Goal: Task Accomplishment & Management: Complete application form

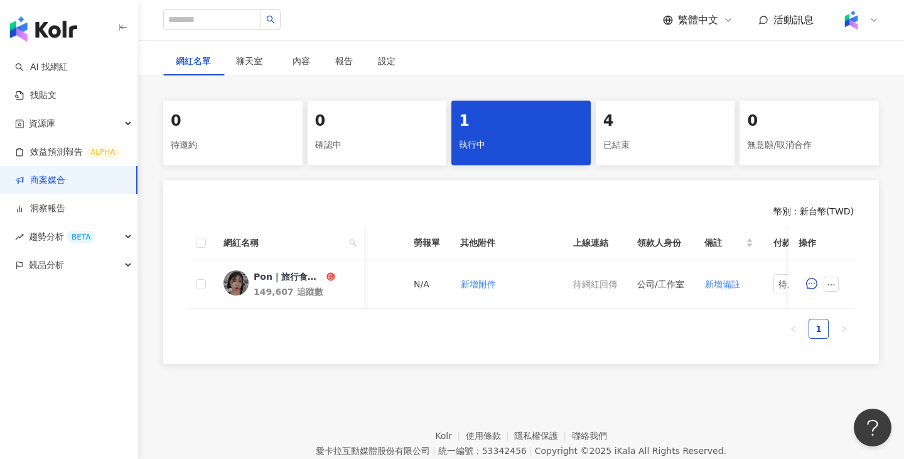
scroll to position [0, 315]
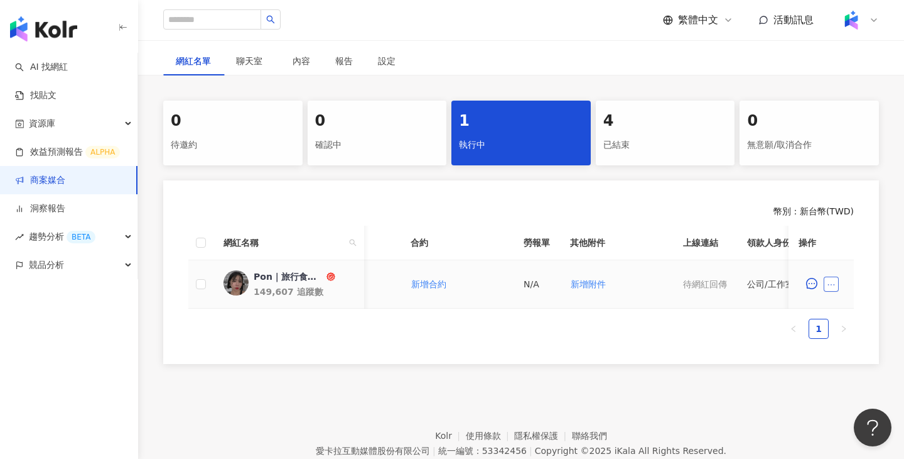
click at [834, 285] on icon "ellipsis" at bounding box center [831, 284] width 9 height 9
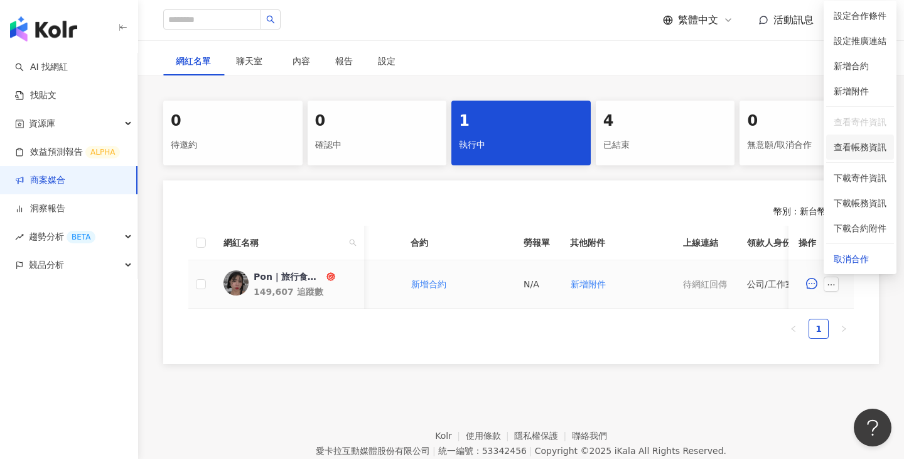
click at [865, 144] on span "查看帳務資訊" at bounding box center [860, 147] width 53 height 14
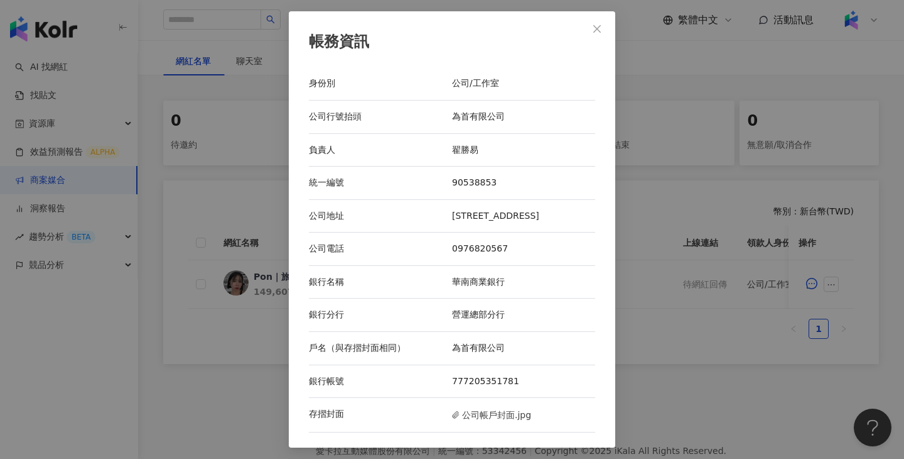
click at [488, 111] on div "為首有限公司" at bounding box center [523, 117] width 143 height 13
copy div "為首有限公司"
click at [262, 212] on div "帳務資訊 身份別 公司/工作室 公司行號抬頭 為首有限公司 負責人 [PERSON_NAME]編號 90538853 公司地址 [STREET_ADDRESS…" at bounding box center [452, 229] width 904 height 459
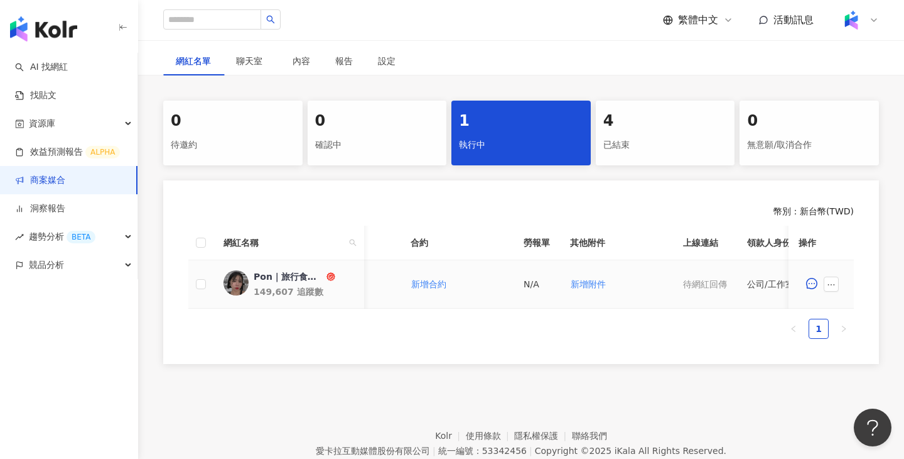
click at [278, 279] on div "Pon｜旅行食記｜豐盛生活 ｜穿搭分享" at bounding box center [289, 276] width 70 height 13
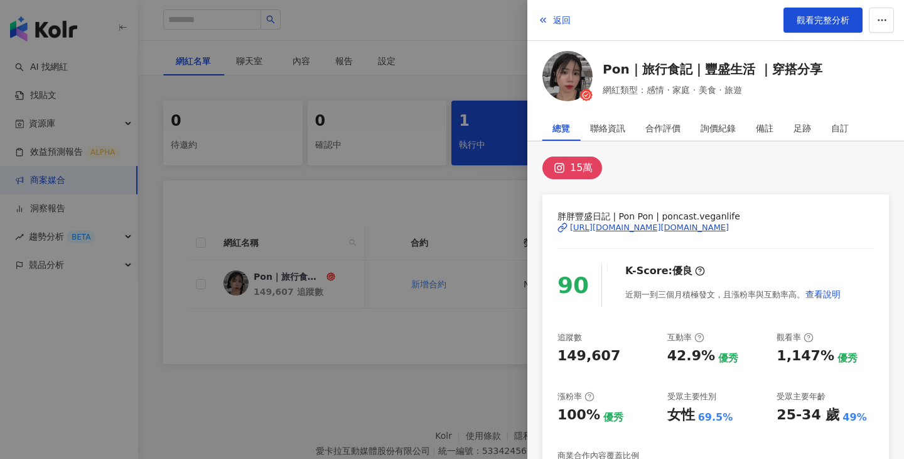
click at [616, 215] on span "胖胖豐盛日記 | Pon Pon | poncast.veganlife" at bounding box center [716, 216] width 317 height 14
drag, startPoint x: 612, startPoint y: 215, endPoint x: 538, endPoint y: 215, distance: 74.1
click at [538, 215] on div "15萬 胖胖豐盛日記 | Pon Pon | poncast.veganlife [URL][DOMAIN_NAME][DOMAIN_NAME] 90 K-S…" at bounding box center [716, 430] width 377 height 579
copy span "胖胖豐盛日記"
click at [409, 229] on div at bounding box center [452, 229] width 904 height 459
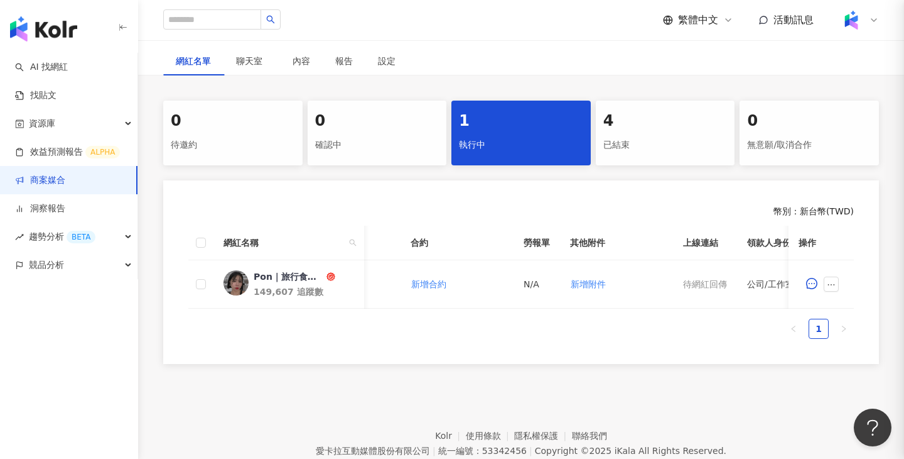
scroll to position [0, 0]
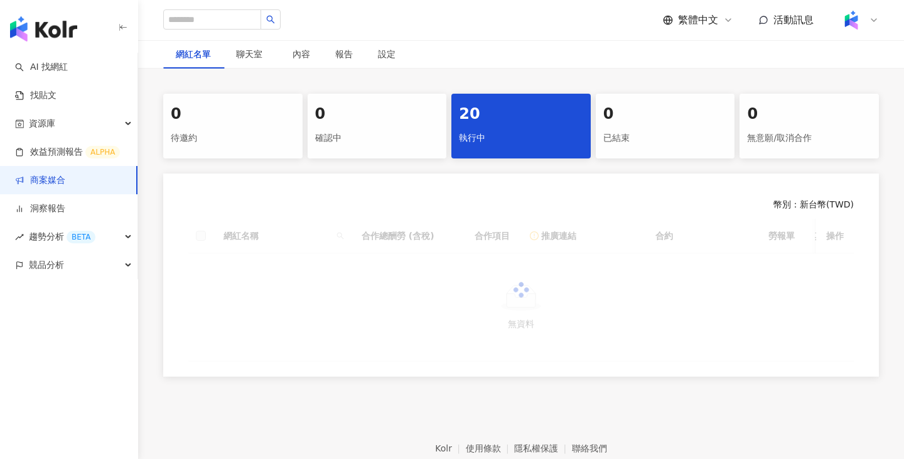
scroll to position [278, 0]
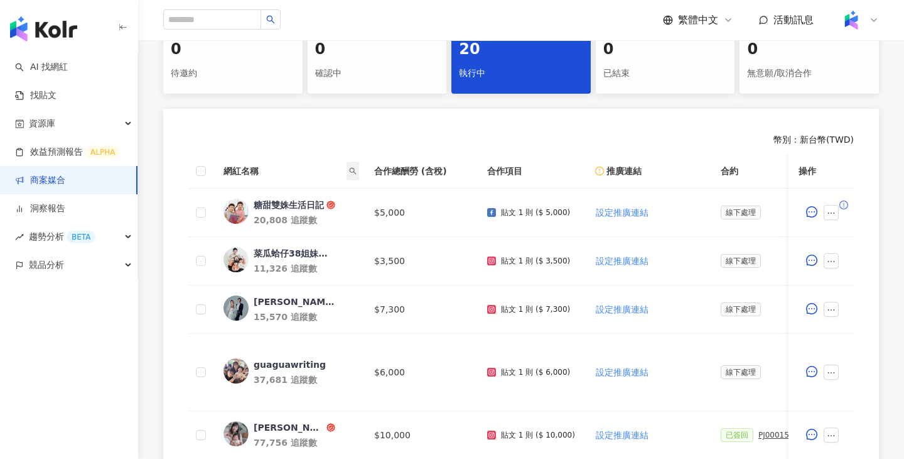
click at [355, 176] on span at bounding box center [353, 170] width 13 height 19
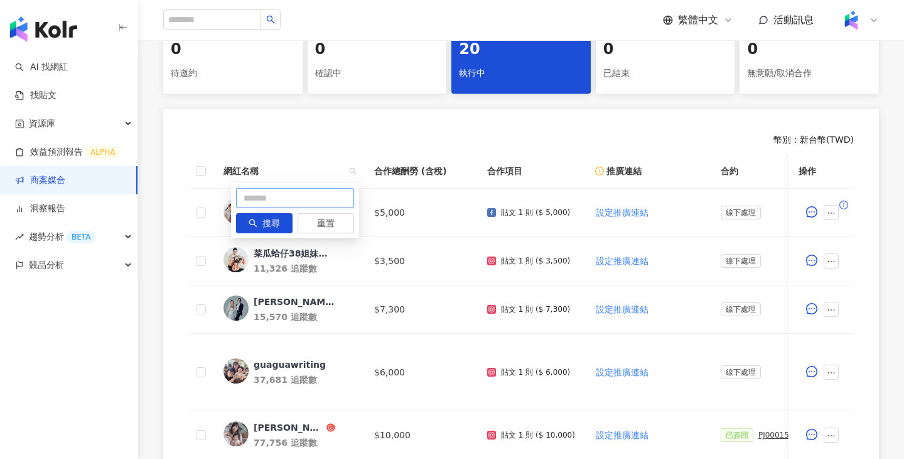
click at [314, 200] on input "text" at bounding box center [295, 198] width 118 height 20
paste input "*****"
type input "*"
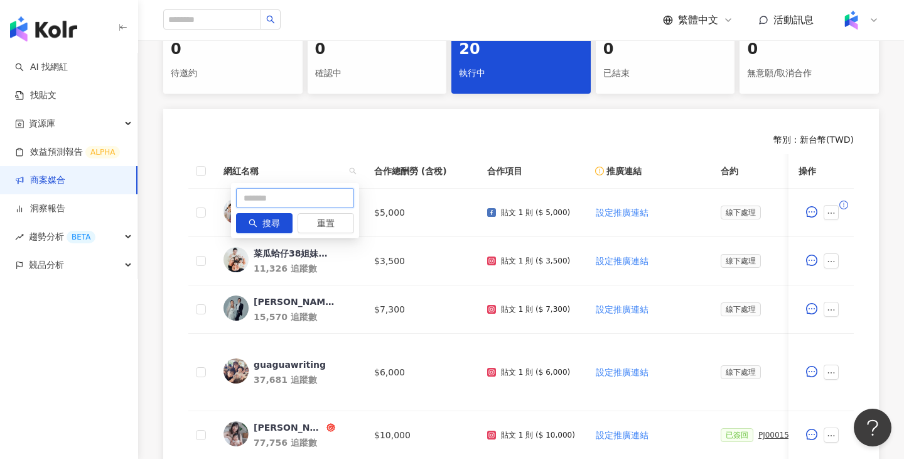
paste input "*****"
type input "****"
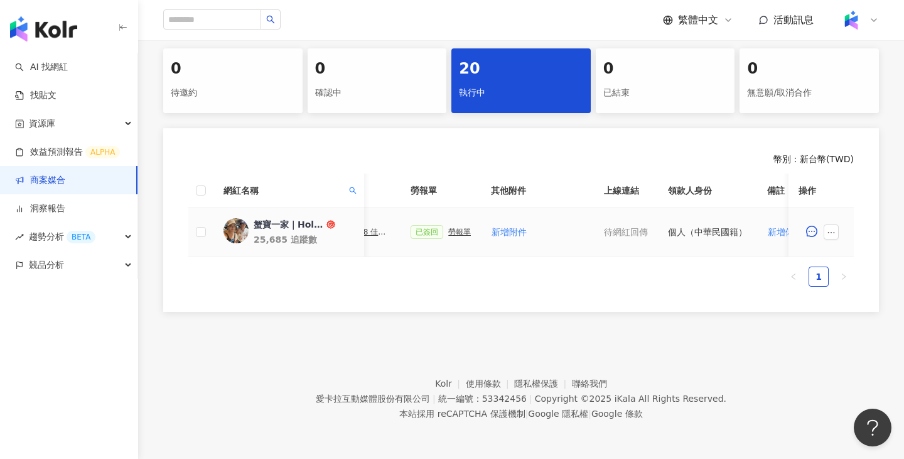
scroll to position [0, 392]
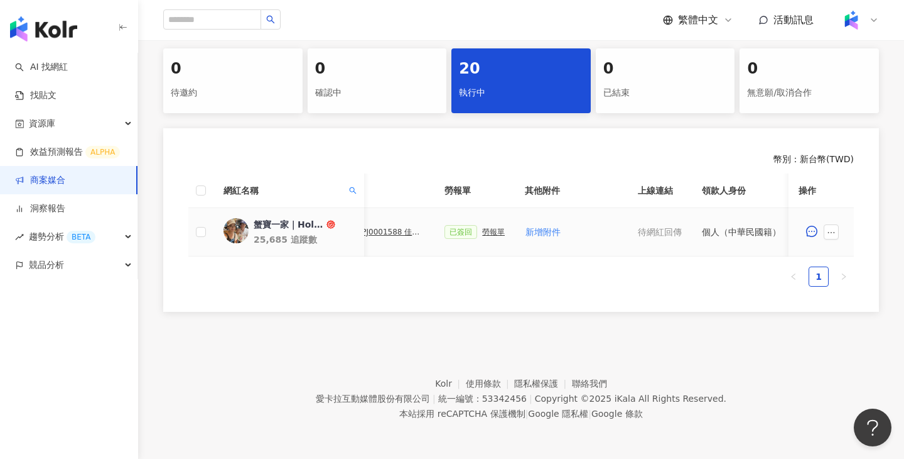
click at [406, 235] on div "PJ0001588 佳乳_福樂乳品組_鈣多多_202507_活動確認單" at bounding box center [393, 231] width 63 height 9
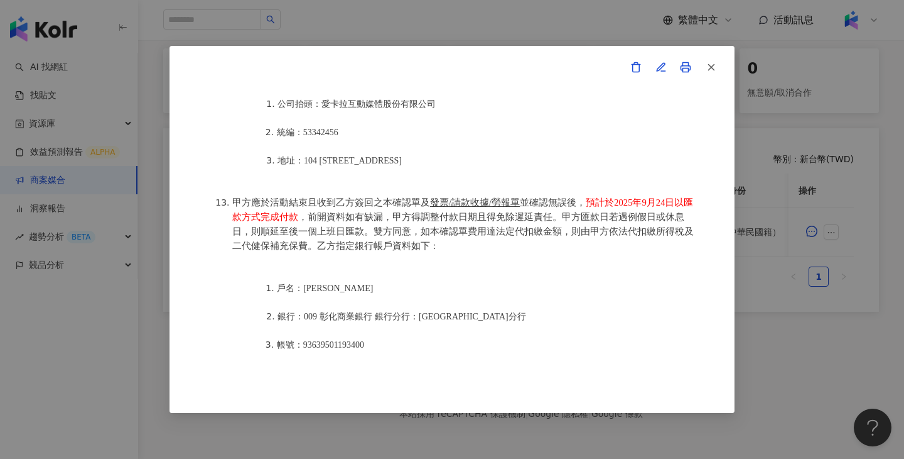
scroll to position [1535, 0]
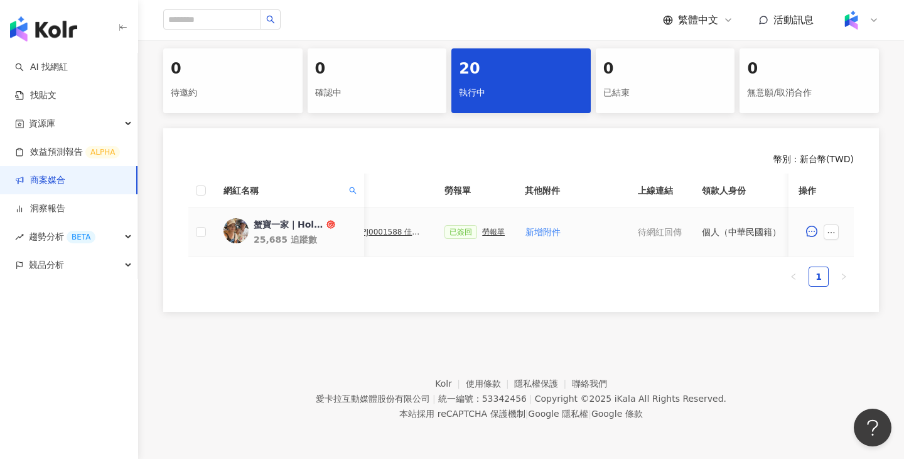
click at [491, 229] on div "勞報單" at bounding box center [493, 231] width 23 height 9
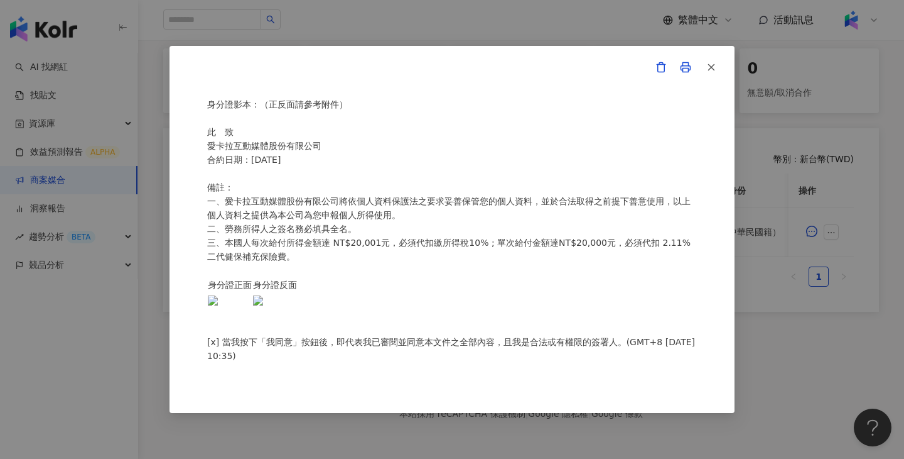
scroll to position [0, 0]
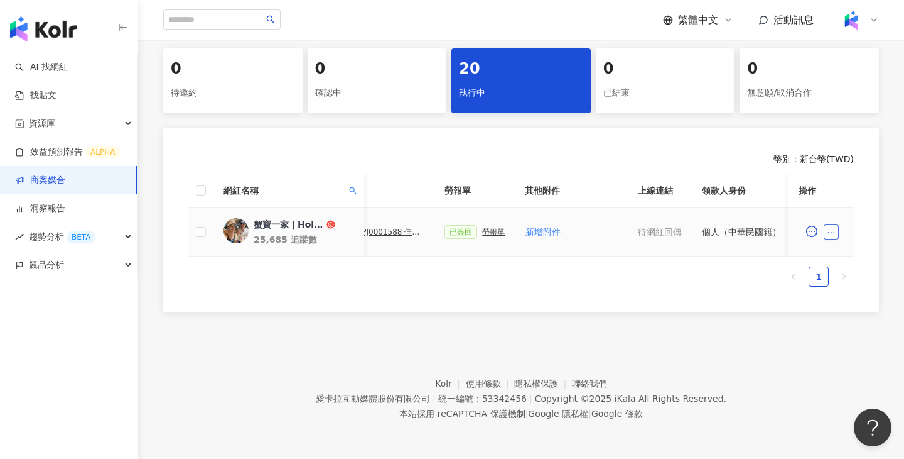
click at [826, 234] on button "button" at bounding box center [831, 231] width 15 height 15
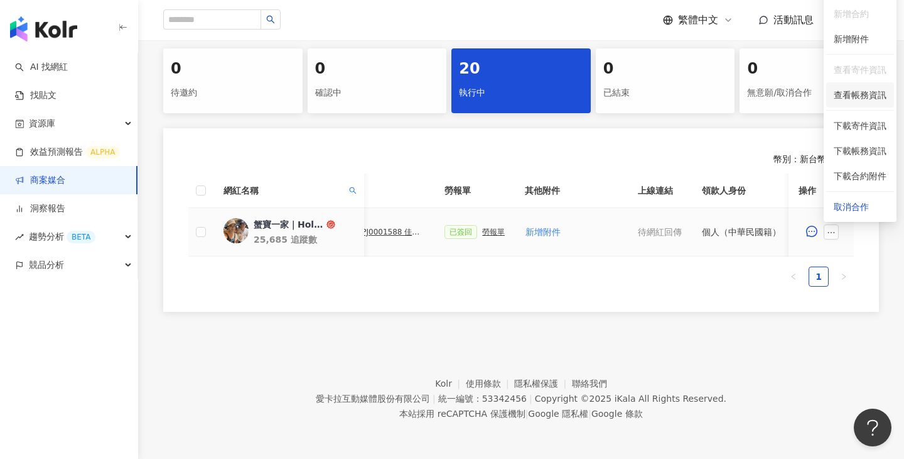
click at [867, 99] on span "查看帳務資訊" at bounding box center [860, 95] width 53 height 14
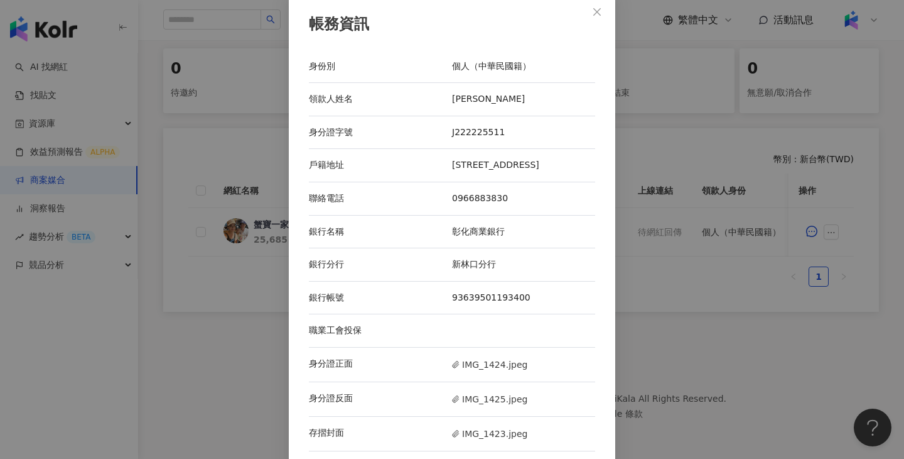
scroll to position [14, 0]
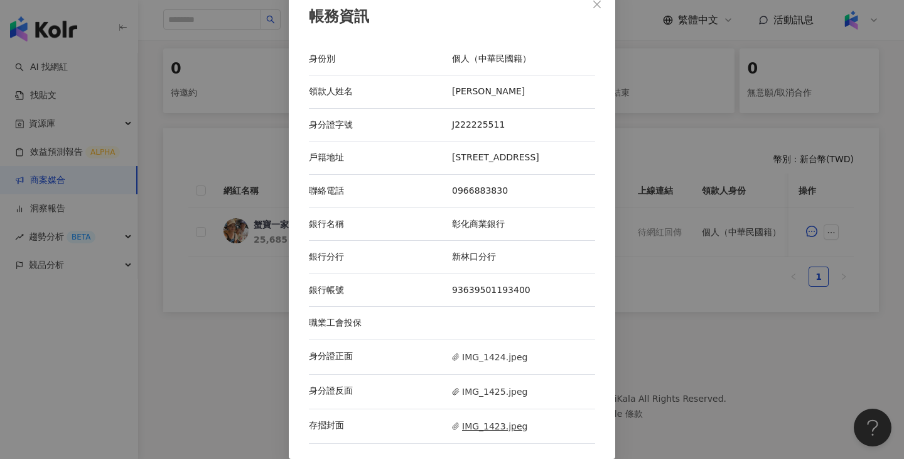
click at [499, 427] on span "IMG_1423.jpeg" at bounding box center [489, 426] width 75 height 14
click at [684, 94] on div "帳務資訊 身份別 個人（中華民國籍） 領款人姓名 胡瀞心 身分證字號 J222225511 戶籍地址 新北市林口區中山路567號6樓 聯絡電話 0966883…" at bounding box center [452, 229] width 904 height 459
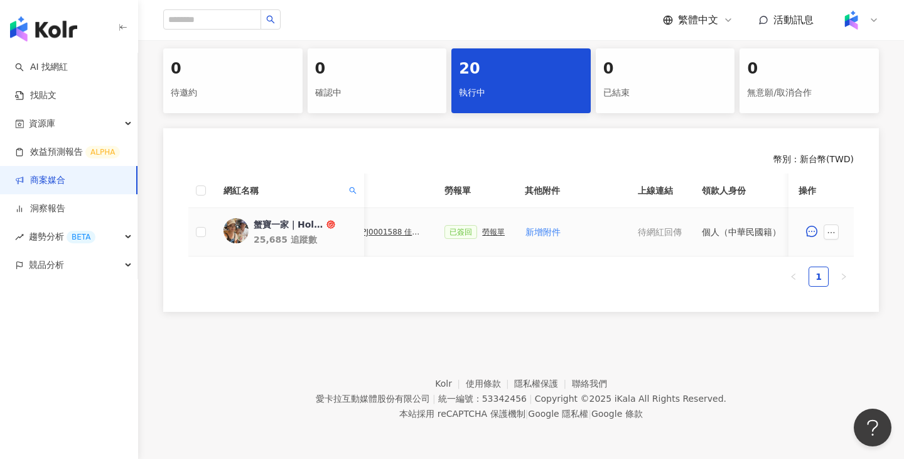
scroll to position [0, 590]
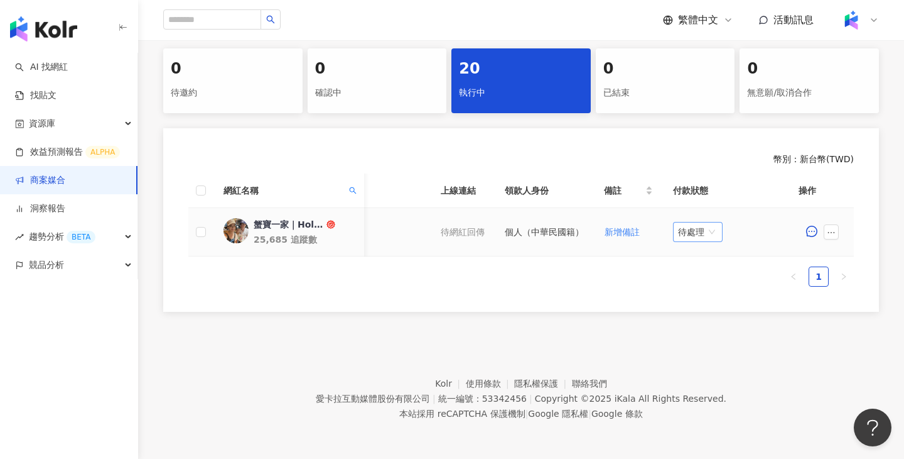
click at [693, 235] on span "待處理" at bounding box center [698, 231] width 40 height 19
click at [692, 280] on div "處理中" at bounding box center [700, 279] width 35 height 14
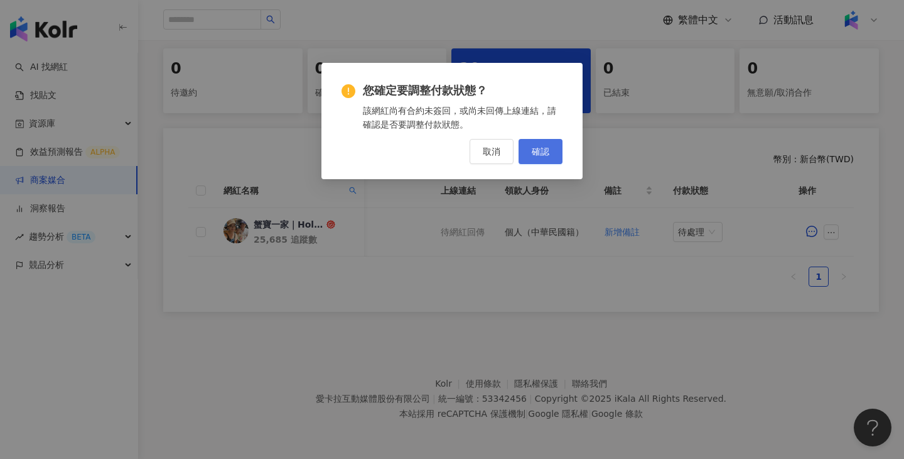
click at [546, 157] on button "確認" at bounding box center [541, 151] width 44 height 25
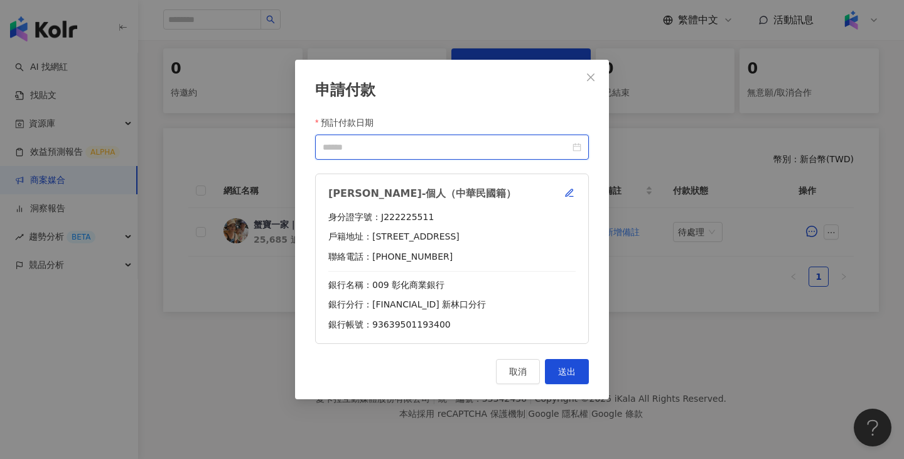
click at [489, 150] on input "預計付款日期" at bounding box center [446, 147] width 247 height 14
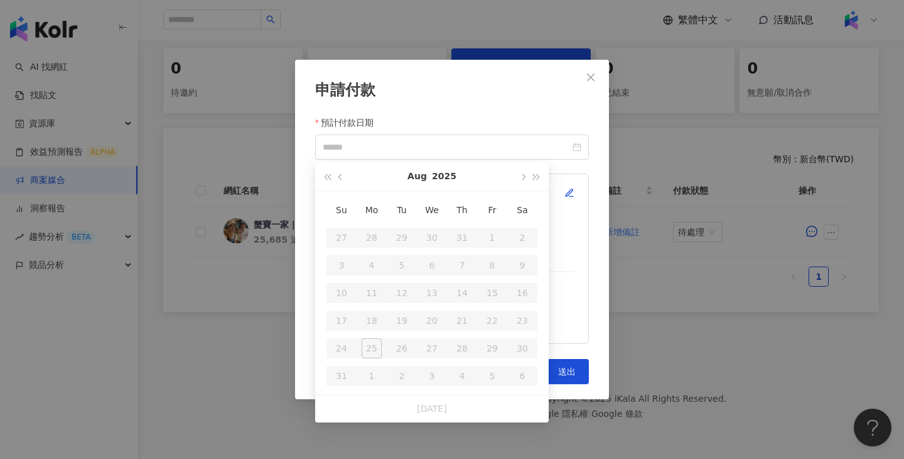
click at [453, 97] on div "申請付款" at bounding box center [452, 90] width 274 height 21
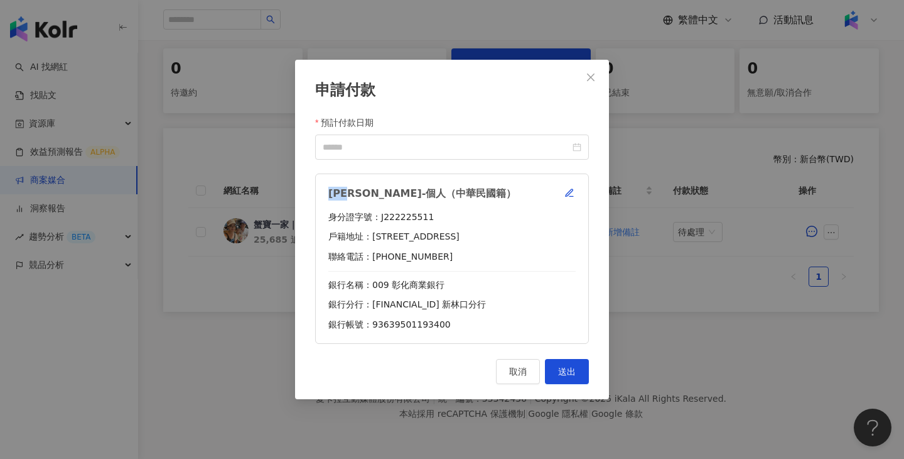
drag, startPoint x: 361, startPoint y: 196, endPoint x: 328, endPoint y: 196, distance: 32.7
click at [328, 196] on div "胡瀞心-個人（中華民國籍） 身分證字號：J222225511 戶籍地址：新北市林口區中山路567號6樓 聯絡電話：0966883830 銀行名稱：009 彰化…" at bounding box center [452, 258] width 274 height 170
copy div "胡瀞心"
click at [491, 142] on input "預計付款日期" at bounding box center [446, 147] width 247 height 14
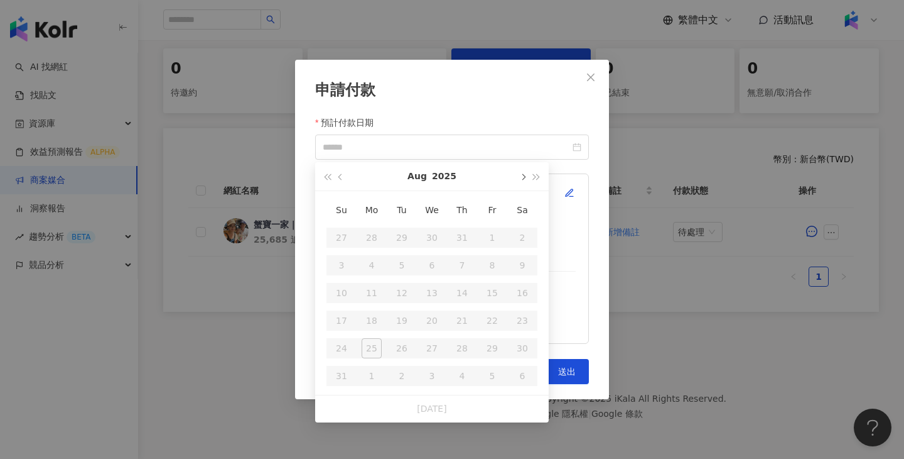
click at [524, 183] on button "button" at bounding box center [523, 176] width 14 height 28
type input "**********"
click at [438, 319] on div "24" at bounding box center [432, 320] width 20 height 20
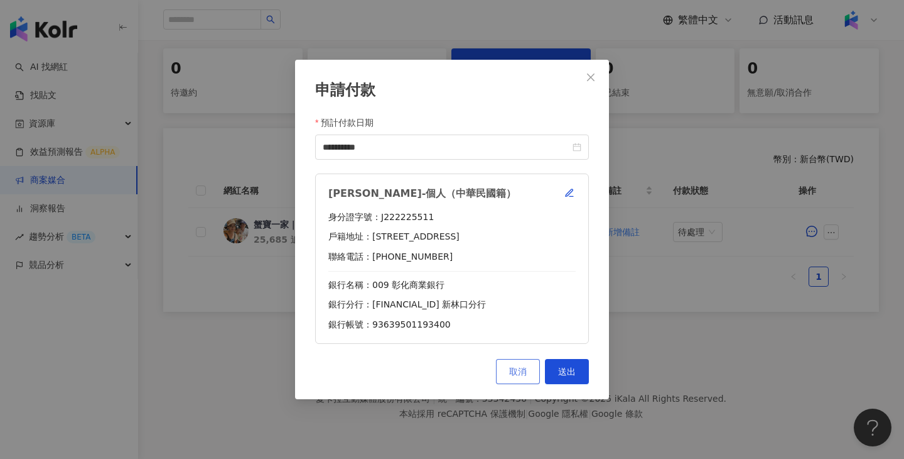
type input "**********"
click at [551, 376] on button "送出" at bounding box center [567, 371] width 44 height 25
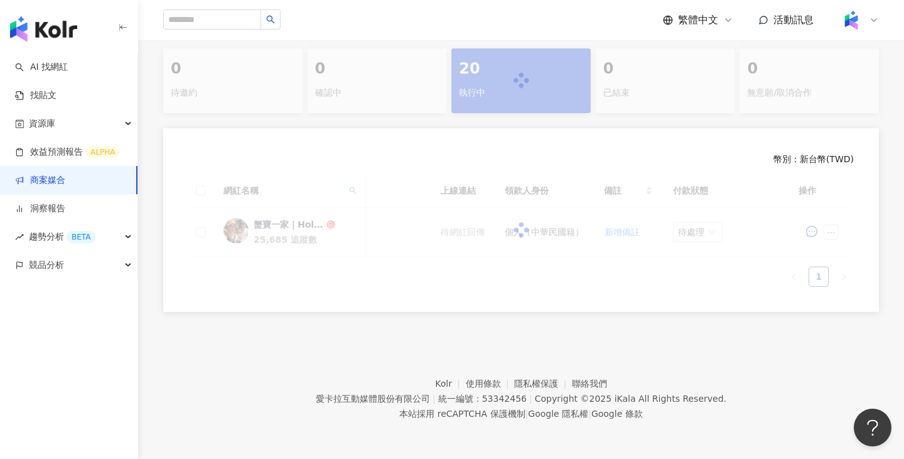
scroll to position [258, 0]
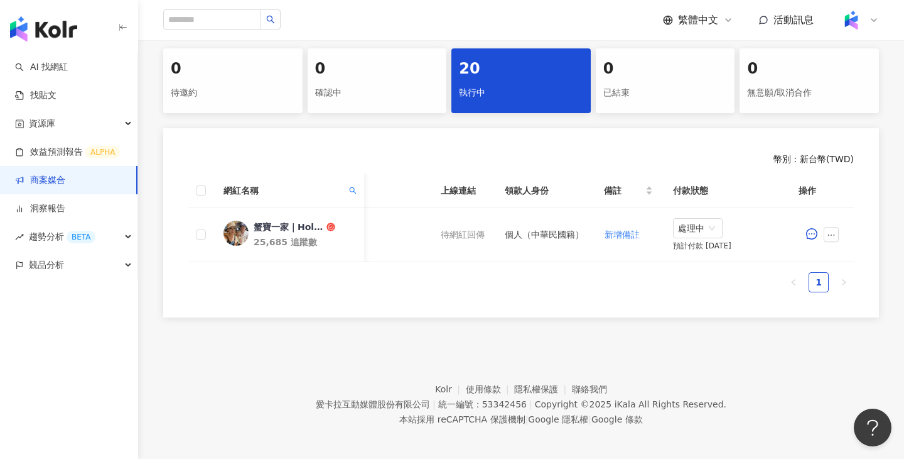
click at [714, 231] on span "處理中" at bounding box center [698, 228] width 40 height 19
click at [717, 254] on div "待處理" at bounding box center [700, 254] width 35 height 14
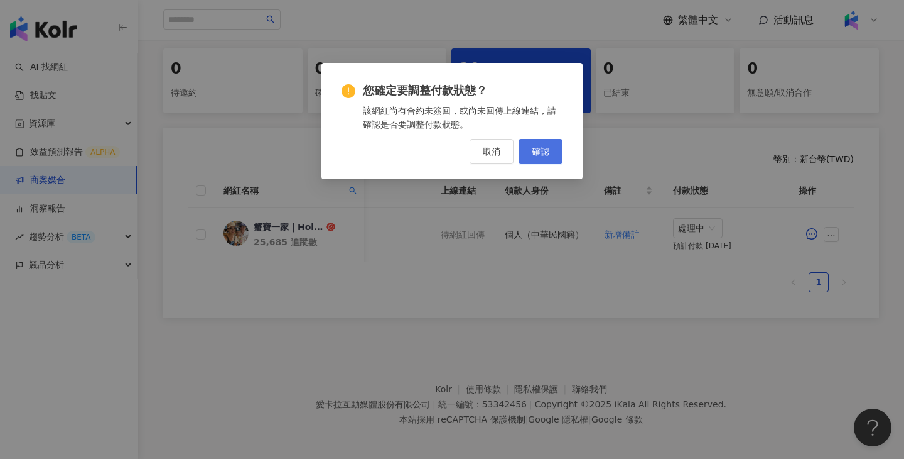
click at [528, 156] on button "確認" at bounding box center [541, 151] width 44 height 25
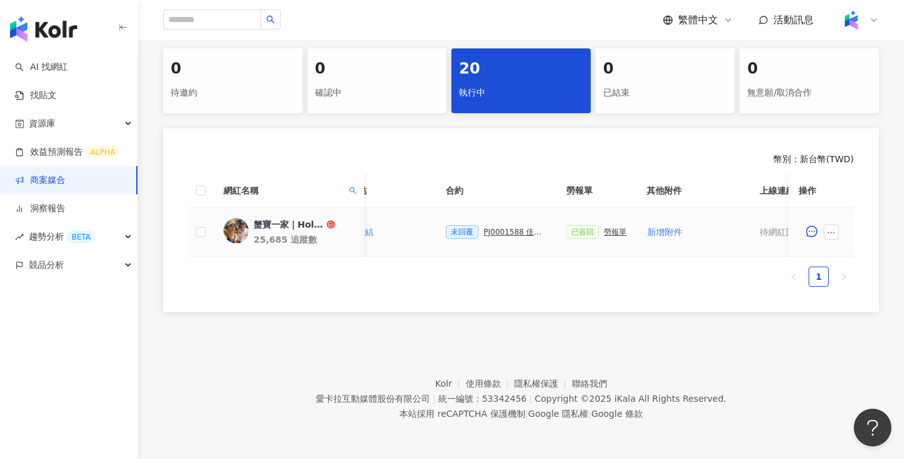
scroll to position [0, 289]
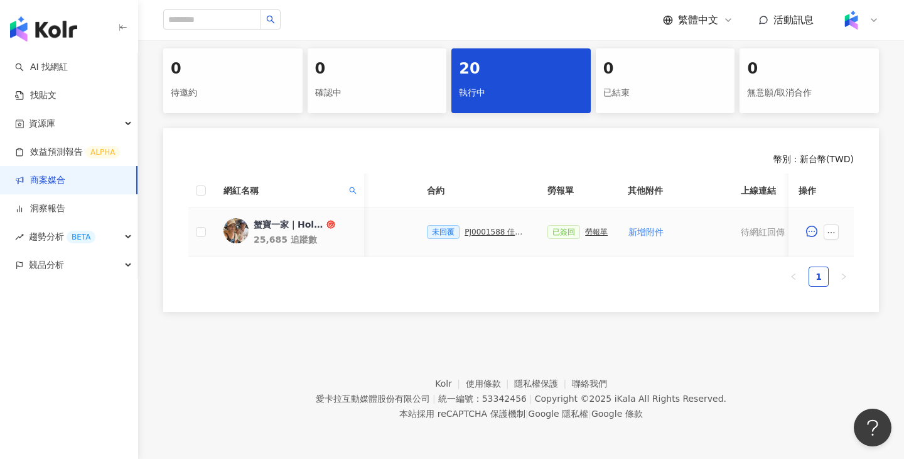
click at [592, 233] on div "勞報單" at bounding box center [596, 231] width 23 height 9
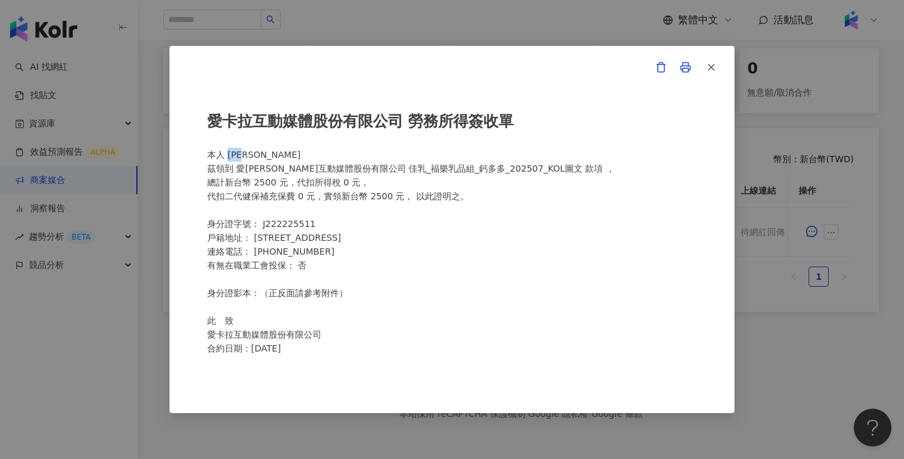
drag, startPoint x: 265, startPoint y: 158, endPoint x: 227, endPoint y: 156, distance: 37.8
click at [227, 156] on div "愛卡拉互動媒體股份有限公司 勞務所得簽收單 本人 胡瀞心 茲領到 愛卡拉互動媒體股份有限公司 佳乳_福樂乳品組_鈣多多_202507_KOL圖文 款項 ， 總…" at bounding box center [452, 229] width 490 height 266
copy div "胡瀞心"
click at [526, 35] on div "愛卡拉互動媒體股份有限公司 勞務所得簽收單 本人 胡瀞心 茲領到 愛卡拉互動媒體股份有限公司 佳乳_福樂乳品組_鈣多多_202507_KOL圖文 款項 ， 總…" at bounding box center [452, 229] width 904 height 459
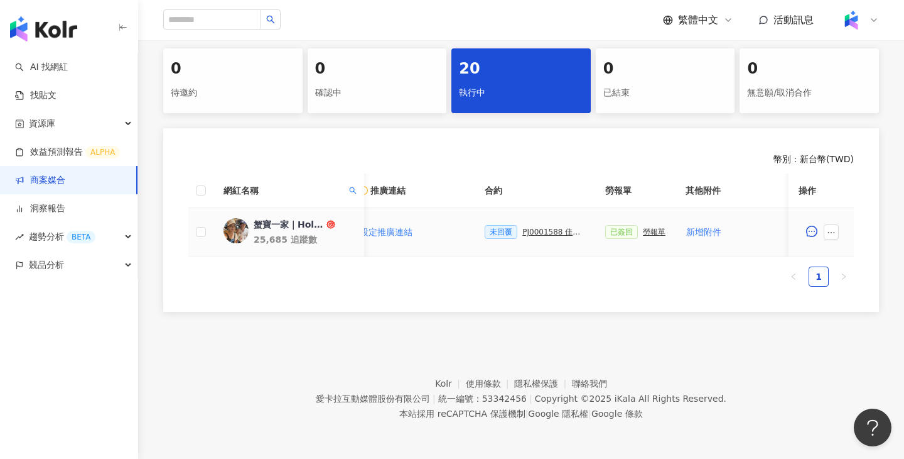
scroll to position [0, 190]
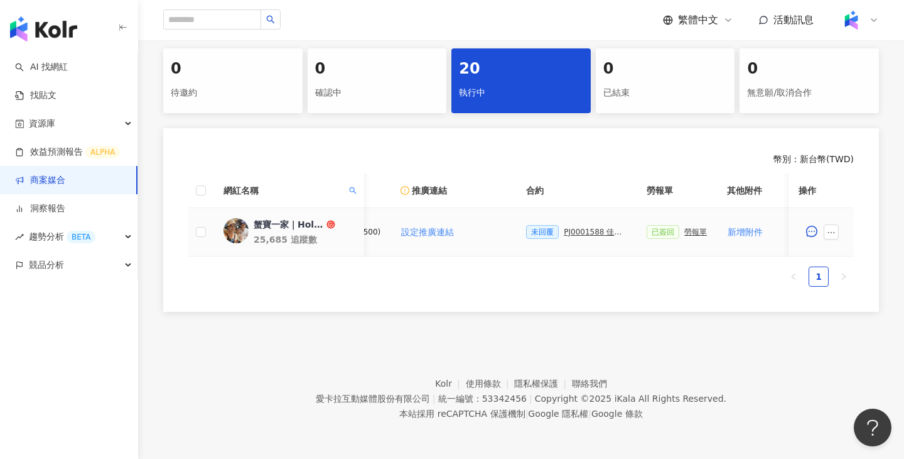
click at [578, 231] on div "PJ0001588 佳乳_福樂乳品組_鈣多多_202507_活動確認單" at bounding box center [595, 231] width 63 height 9
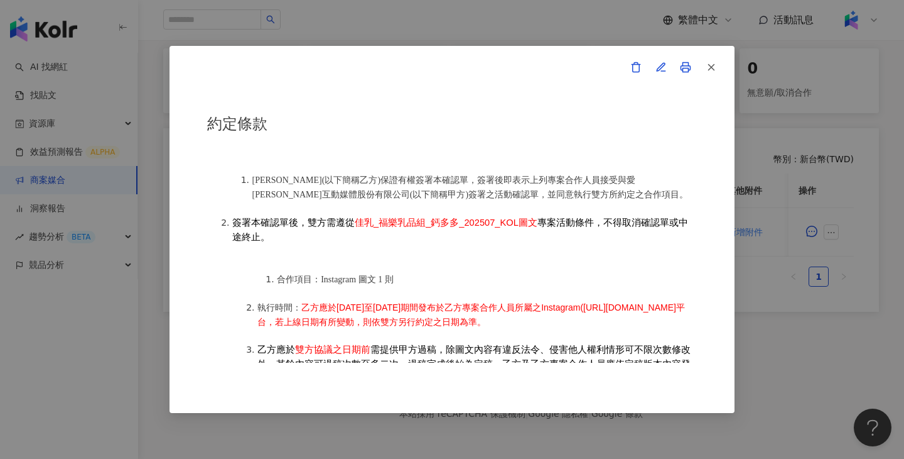
scroll to position [514, 0]
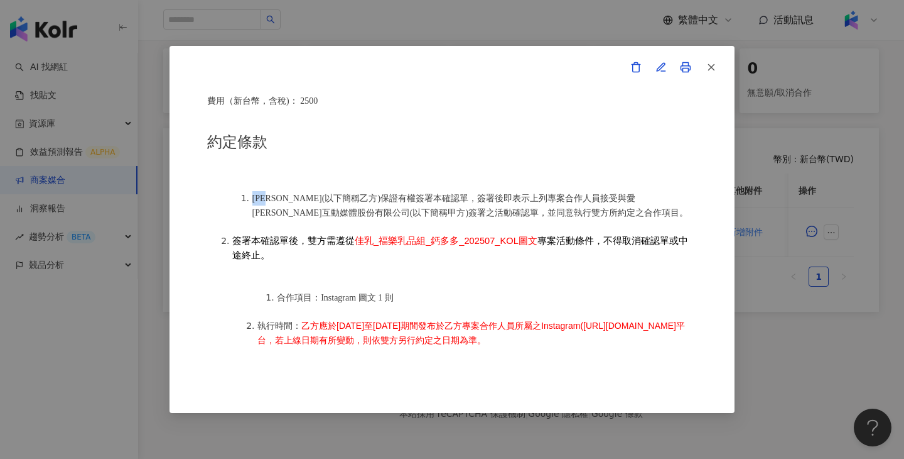
drag, startPoint x: 280, startPoint y: 192, endPoint x: 255, endPoint y: 190, distance: 24.5
click at [255, 193] on span "胡瀞心(以下簡稱乙方)保證有權簽署本確認單，簽署後即表示上列專案合作人員接受與愛卡拉互動媒體股份有限公司(以下簡稱甲方)簽署之活動確認單，並同意執行雙方所約定…" at bounding box center [470, 205] width 437 height 24
copy span "胡瀞心"
click at [527, 24] on div "活動確認單 約定雙方 甲方名稱：愛卡拉互動媒體股份有限公司 甲方負責人：程世嘉 甲方統一編號：53342456 甲方地址：104 台北市中山區南京東路二段16…" at bounding box center [452, 229] width 904 height 459
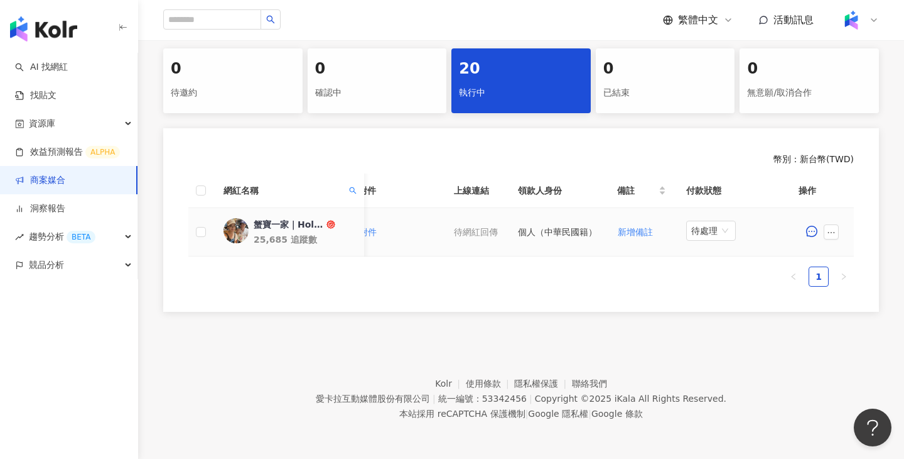
scroll to position [0, 590]
click at [351, 190] on icon "search" at bounding box center [353, 191] width 8 height 8
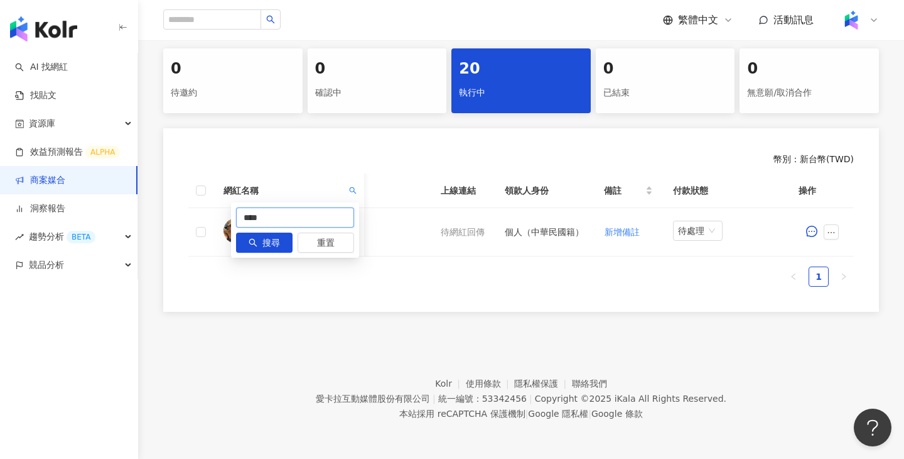
click at [313, 223] on input "****" at bounding box center [295, 217] width 118 height 20
paste input "text"
type input "***"
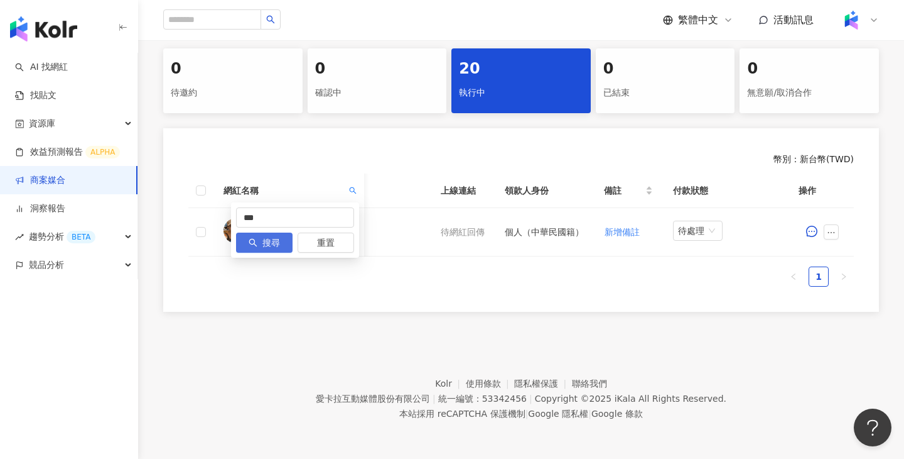
click at [271, 241] on span "搜尋" at bounding box center [272, 243] width 18 height 20
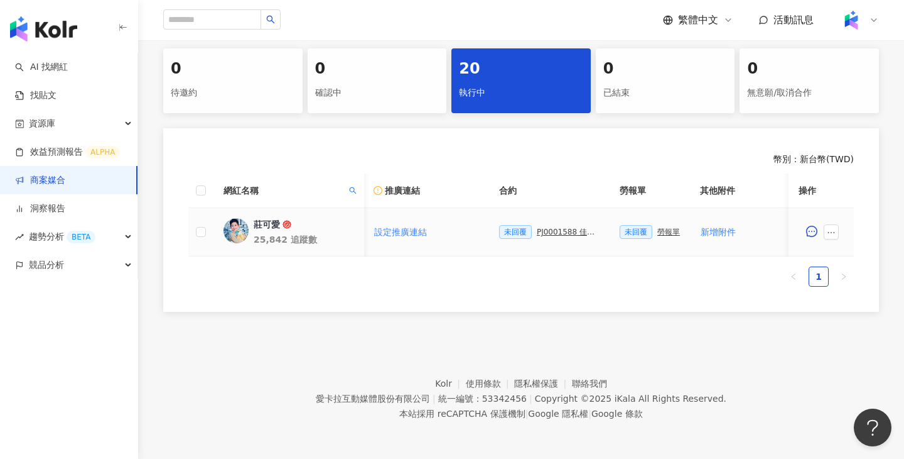
scroll to position [0, 282]
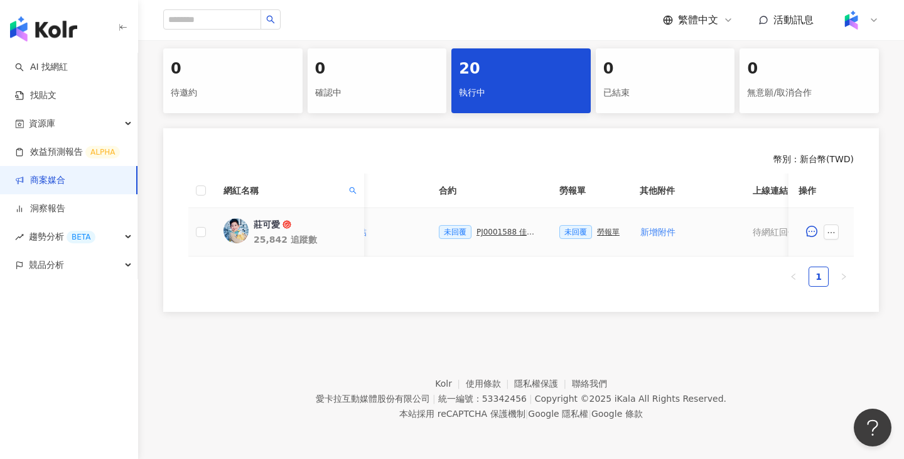
click at [501, 229] on div "PJ0001588 佳乳_福樂乳品組_鈣多多_202507_活動確認單" at bounding box center [508, 231] width 63 height 9
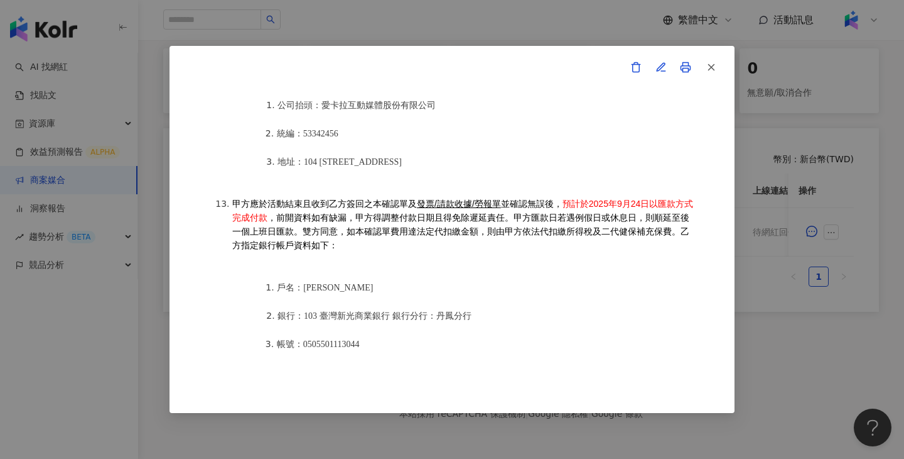
scroll to position [1598, 0]
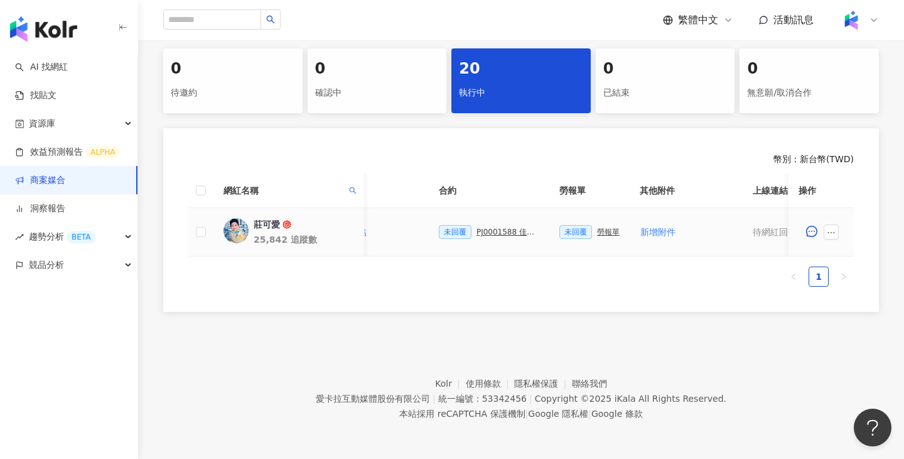
click at [611, 235] on div "勞報單" at bounding box center [608, 231] width 23 height 9
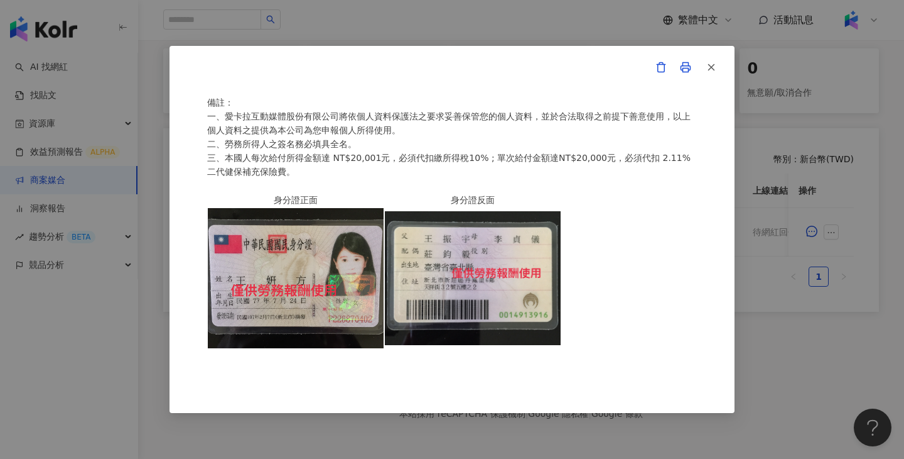
scroll to position [0, 0]
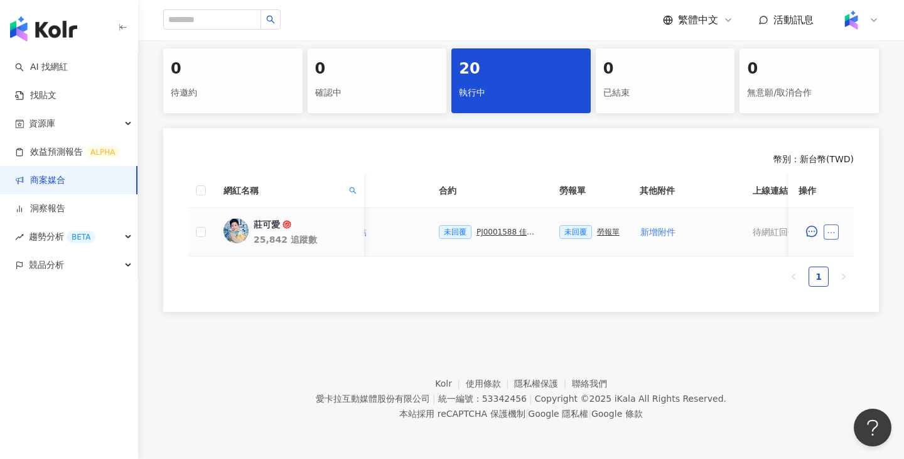
click at [830, 229] on icon "ellipsis" at bounding box center [831, 232] width 9 height 9
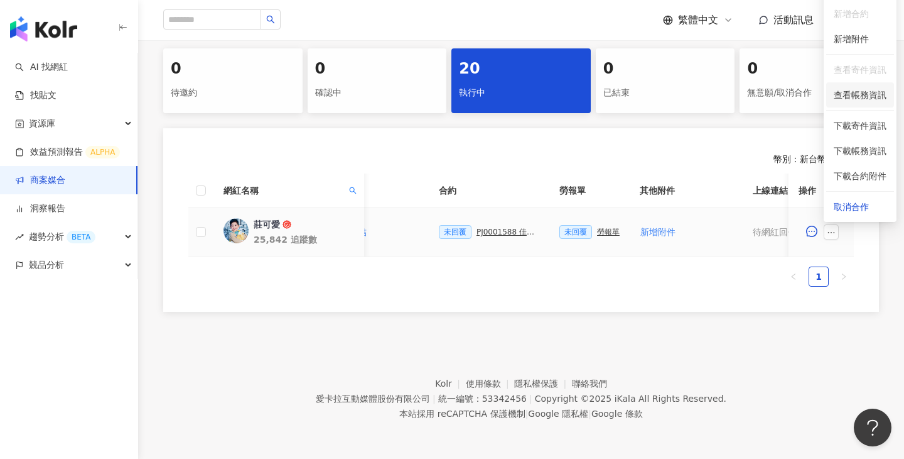
click at [863, 100] on span "查看帳務資訊" at bounding box center [860, 95] width 53 height 14
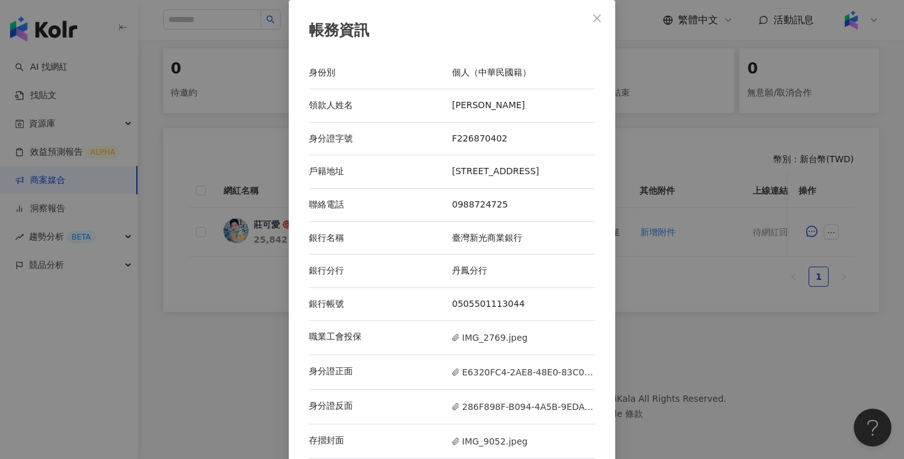
scroll to position [15, 0]
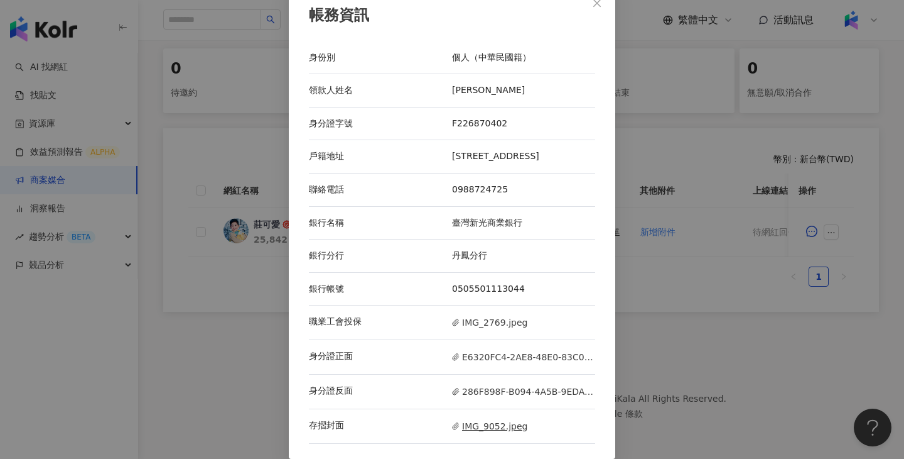
click at [489, 421] on span "IMG_9052.jpeg" at bounding box center [489, 426] width 75 height 14
drag, startPoint x: 506, startPoint y: 82, endPoint x: 480, endPoint y: 89, distance: 27.3
click at [480, 89] on div "領款人姓名 王姸方" at bounding box center [452, 90] width 286 height 33
copy div "王姸方"
click at [496, 425] on span "IMG_9052.jpeg" at bounding box center [489, 426] width 75 height 14
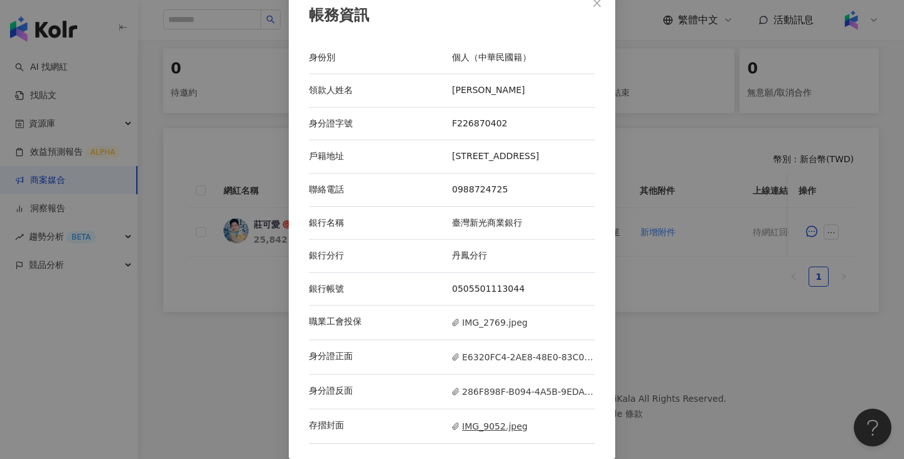
click at [500, 424] on span "IMG_9052.jpeg" at bounding box center [489, 426] width 75 height 14
click at [680, 287] on div "帳務資訊 身份別 個人（中華民國籍） 領款人姓名 王姸方 身分證字號 F226870402 戶籍地址 新北市泰山區信華五街45號14樓 聯絡電話 098872…" at bounding box center [452, 229] width 904 height 459
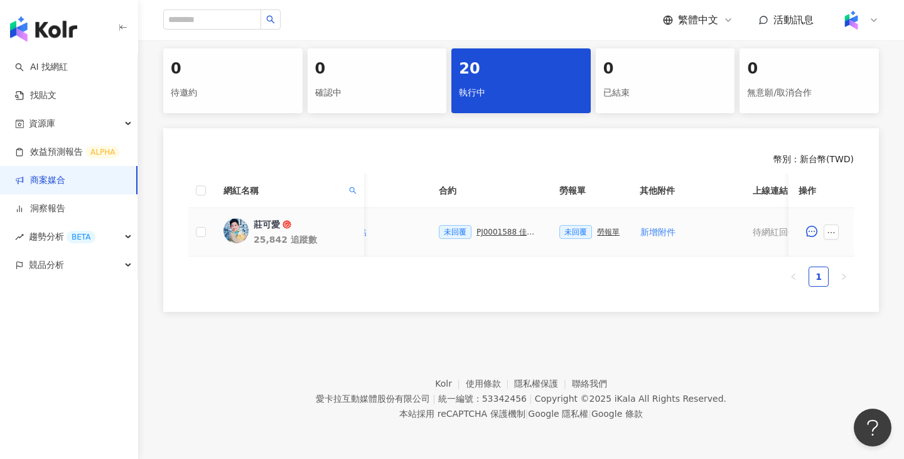
click at [607, 234] on div "勞報單" at bounding box center [608, 231] width 23 height 9
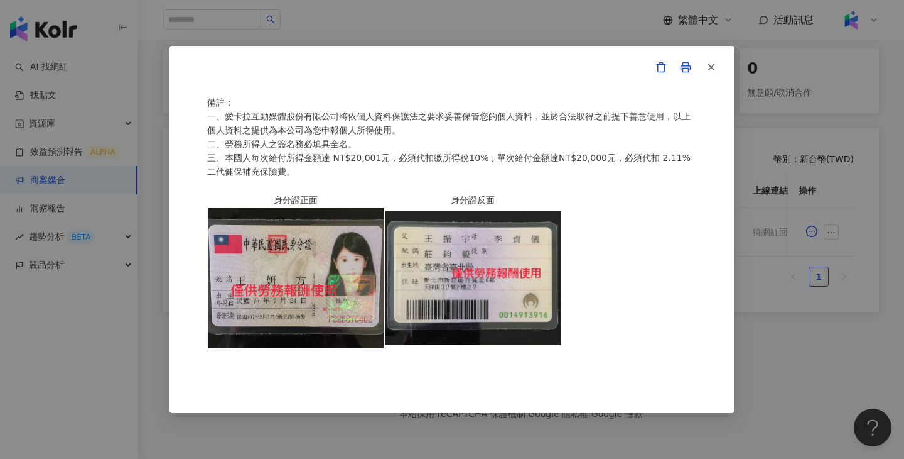
scroll to position [0, 0]
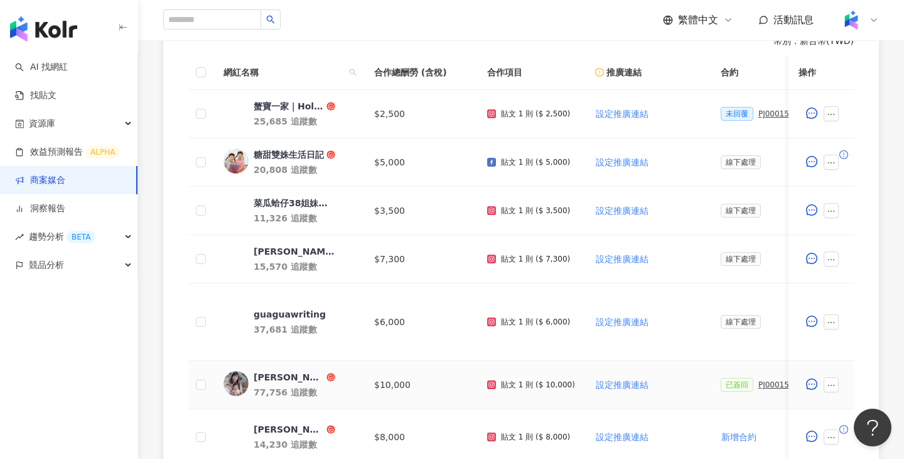
scroll to position [148, 0]
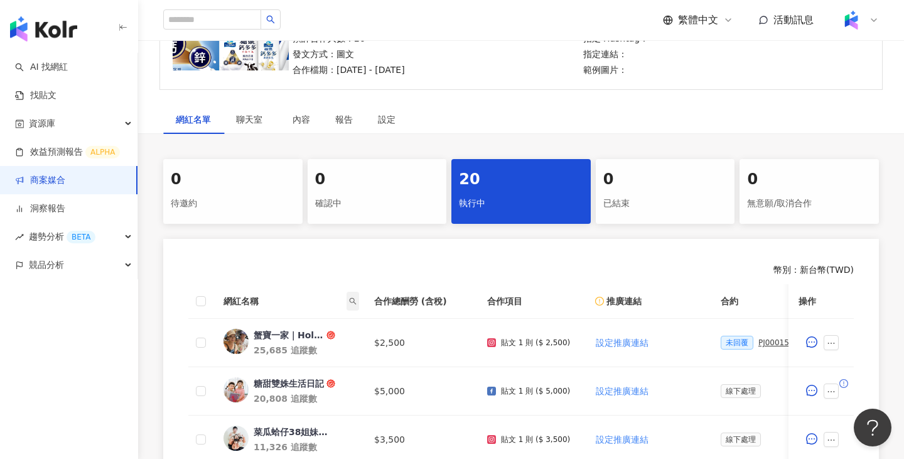
click at [356, 300] on icon "search" at bounding box center [353, 301] width 8 height 8
click at [328, 330] on input "text" at bounding box center [295, 328] width 118 height 20
type input "*"
type input "***"
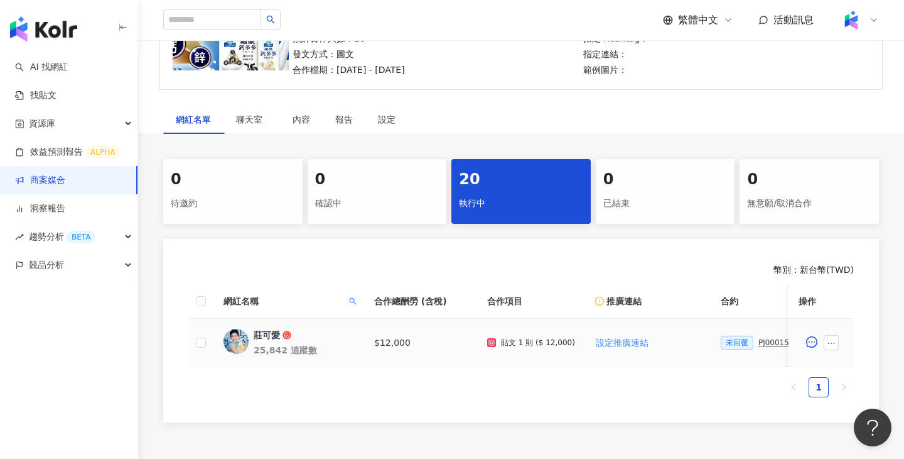
scroll to position [0, 270]
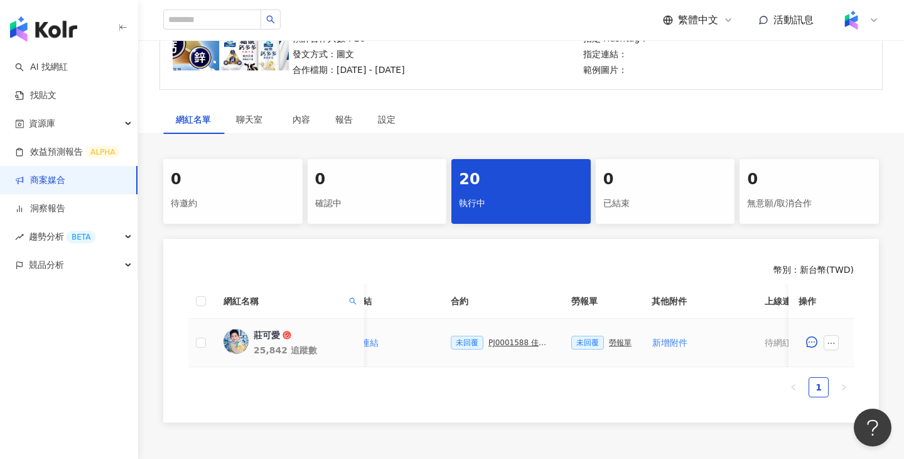
click at [521, 345] on div "PJ0001588 佳乳_福樂乳品組_鈣多多_202507_活動確認單" at bounding box center [520, 342] width 63 height 9
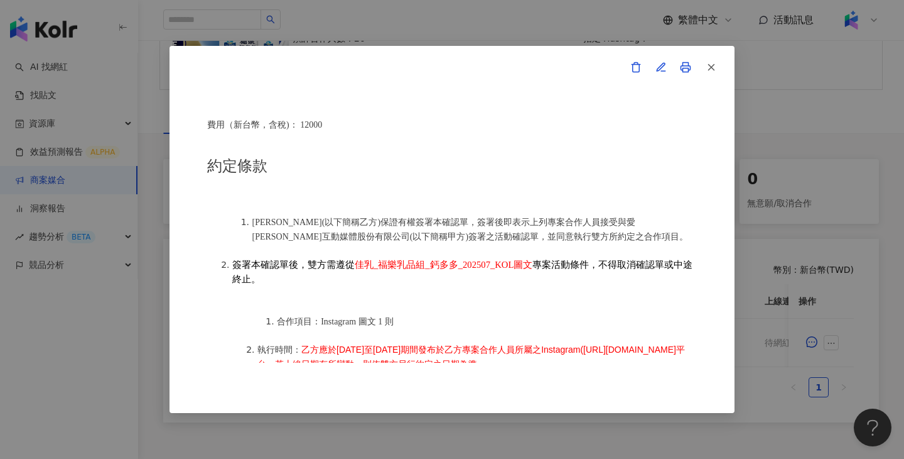
scroll to position [521, 0]
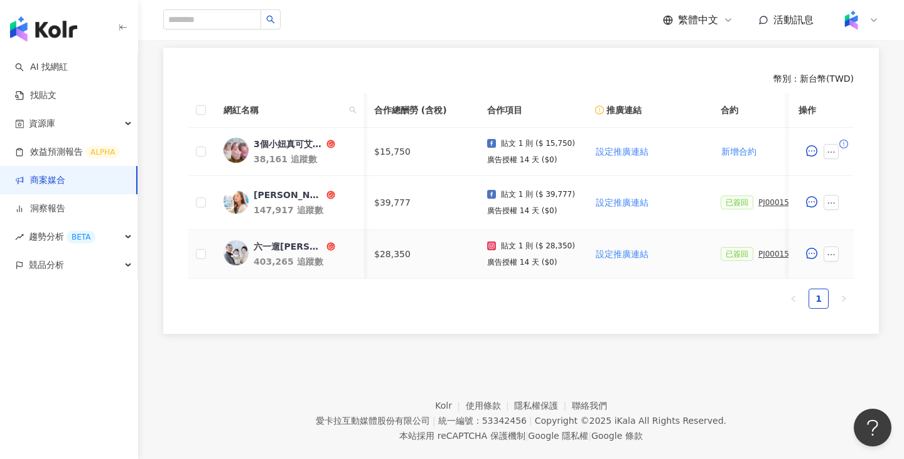
scroll to position [0, 181]
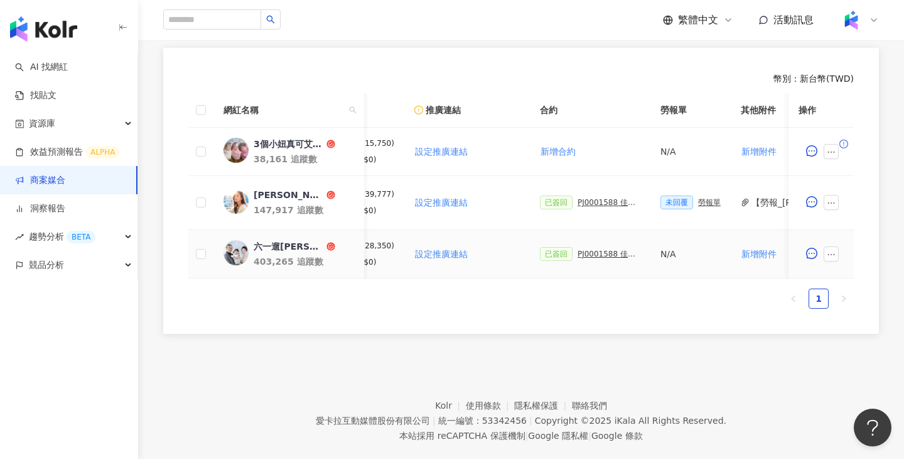
click at [592, 252] on div "PJ0001588 佳乳_福樂乳品組_鈣多多_202507_活動確認單" at bounding box center [609, 253] width 63 height 9
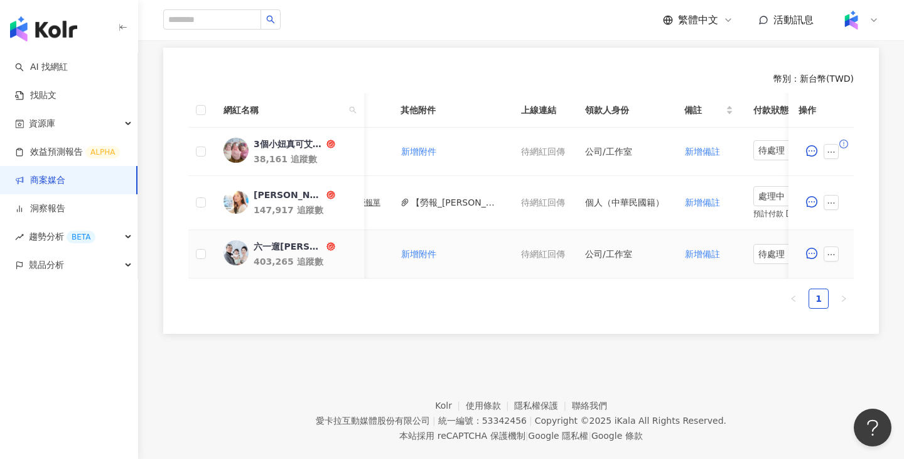
scroll to position [0, 602]
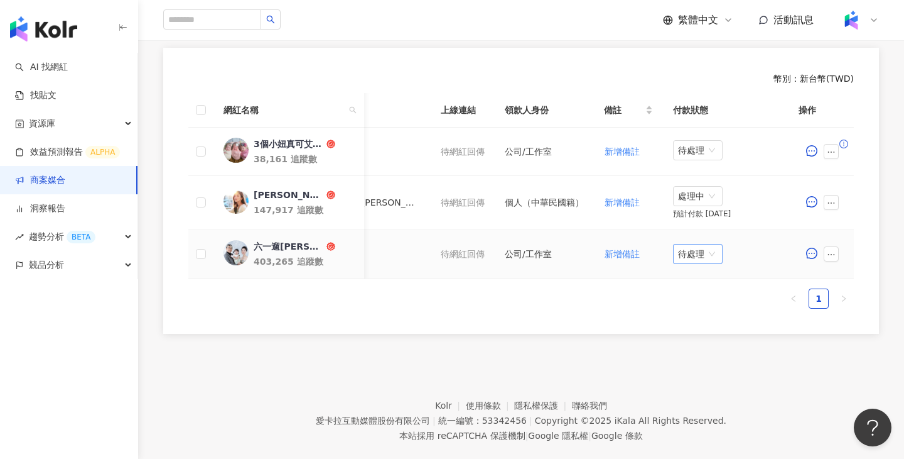
click at [695, 251] on span "待處理" at bounding box center [698, 253] width 40 height 19
click at [692, 304] on div "處理中" at bounding box center [700, 301] width 35 height 14
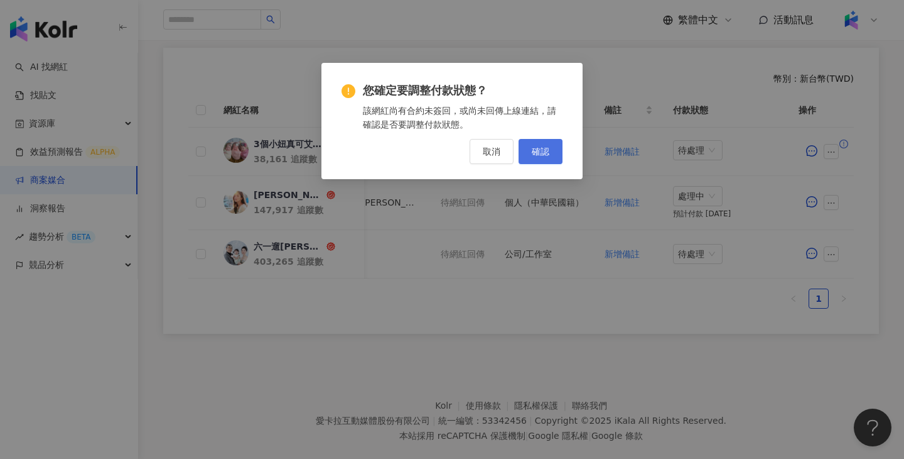
click at [537, 149] on span "確認" at bounding box center [541, 151] width 18 height 10
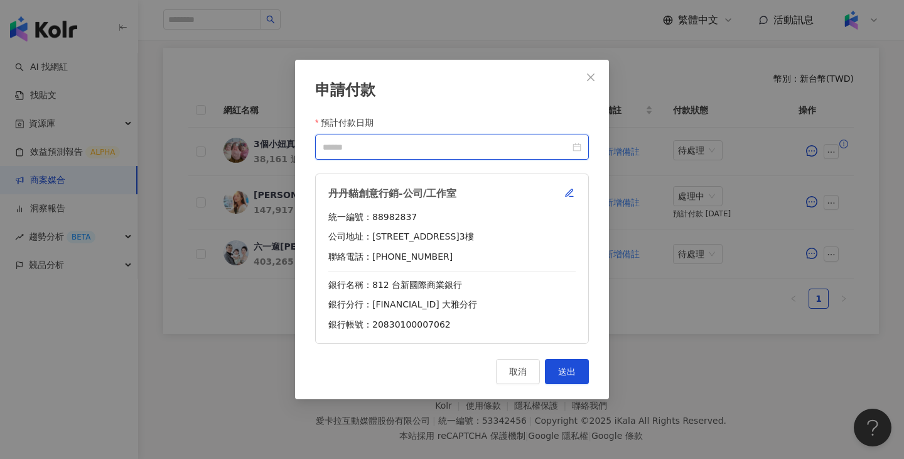
click at [425, 149] on input "預計付款日期" at bounding box center [446, 147] width 247 height 14
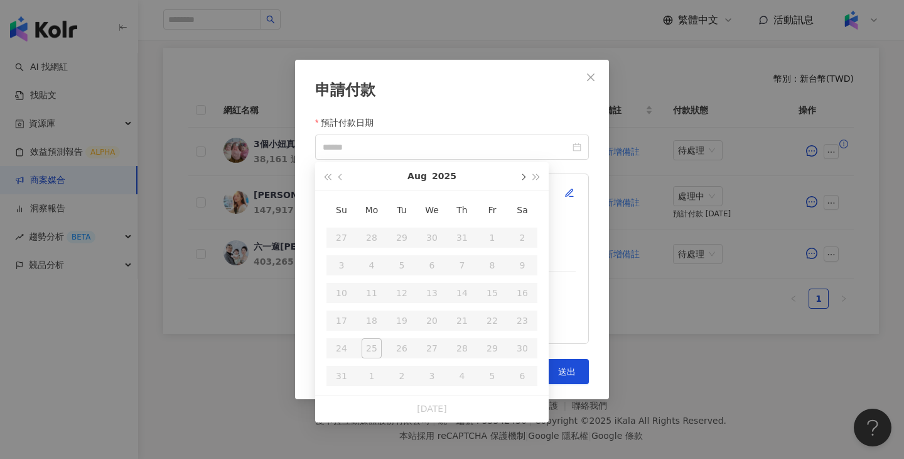
click at [519, 182] on button "button" at bounding box center [523, 176] width 14 height 28
type input "**********"
click at [434, 322] on div "24" at bounding box center [432, 320] width 20 height 20
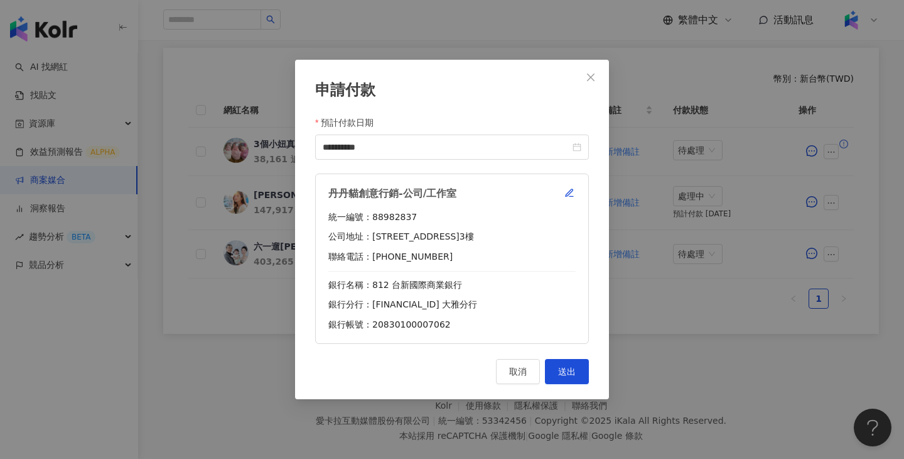
type input "**********"
click at [578, 370] on button "送出" at bounding box center [567, 371] width 44 height 25
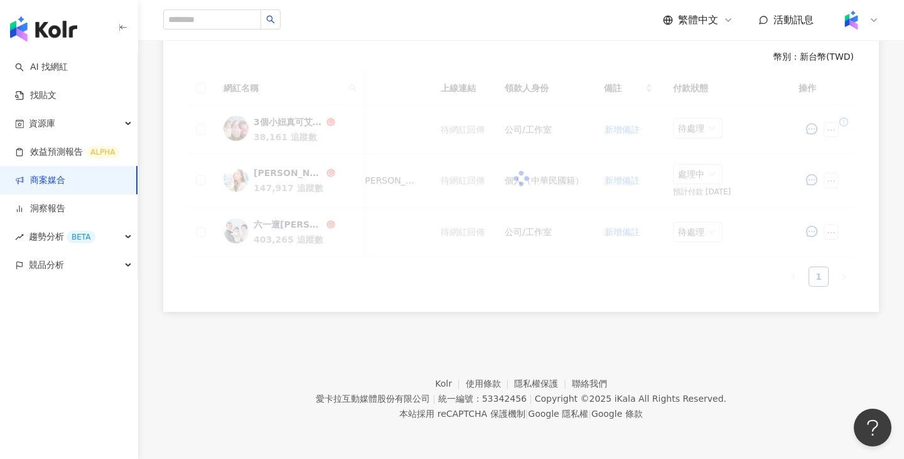
scroll to position [339, 0]
